Goal: Task Accomplishment & Management: Manage account settings

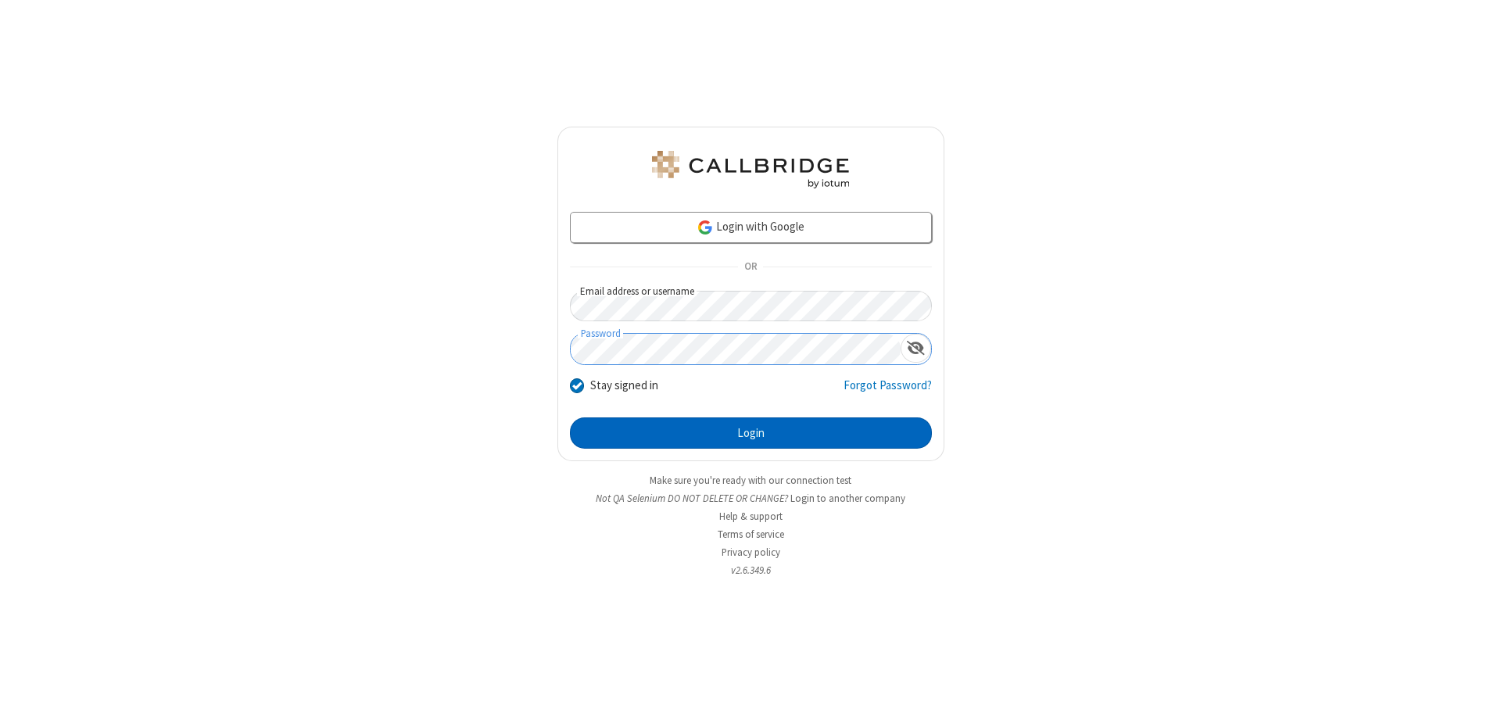
click at [750, 433] on button "Login" at bounding box center [751, 432] width 362 height 31
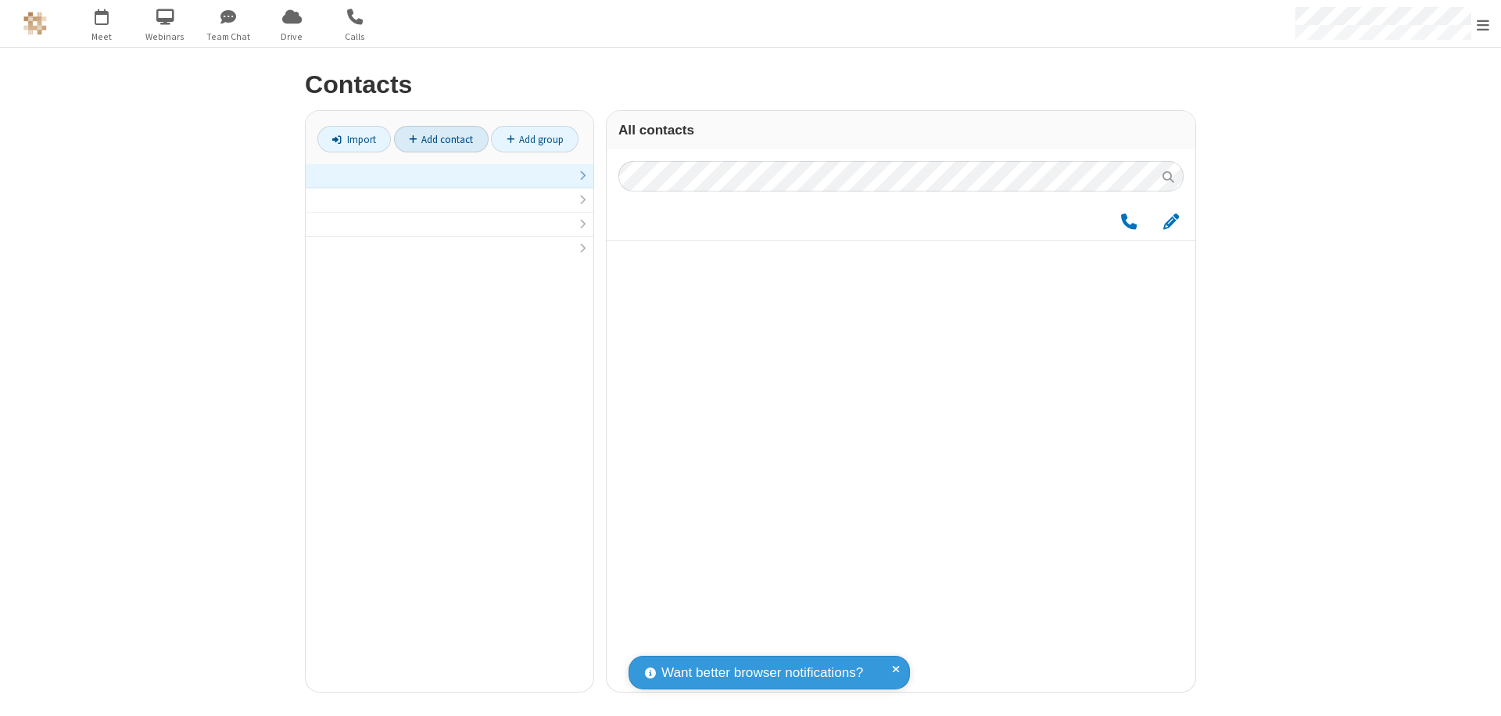
click at [449, 184] on link at bounding box center [450, 176] width 288 height 24
click at [441, 139] on link "Add contact" at bounding box center [441, 139] width 95 height 27
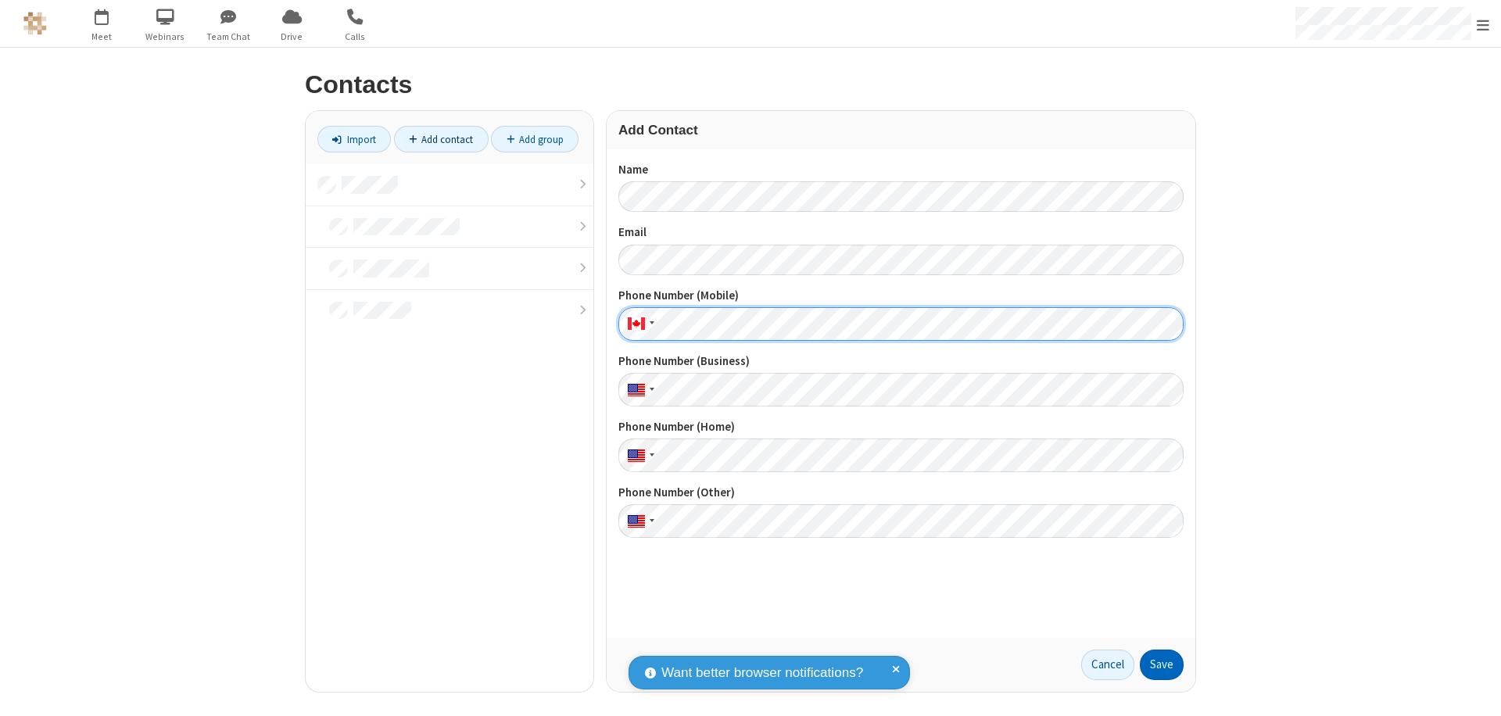
click at [1161, 664] on button "Save" at bounding box center [1162, 665] width 44 height 31
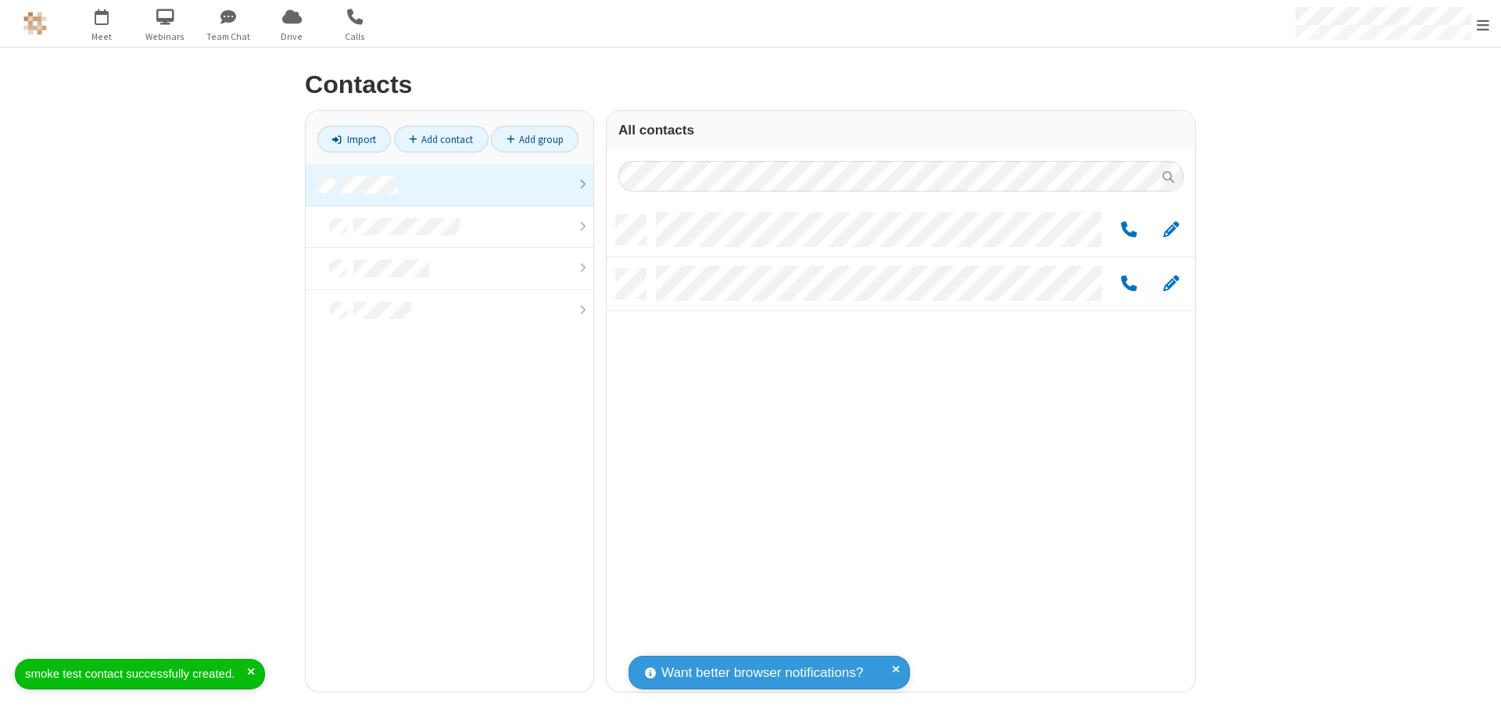
scroll to position [477, 577]
